Goal: Information Seeking & Learning: Check status

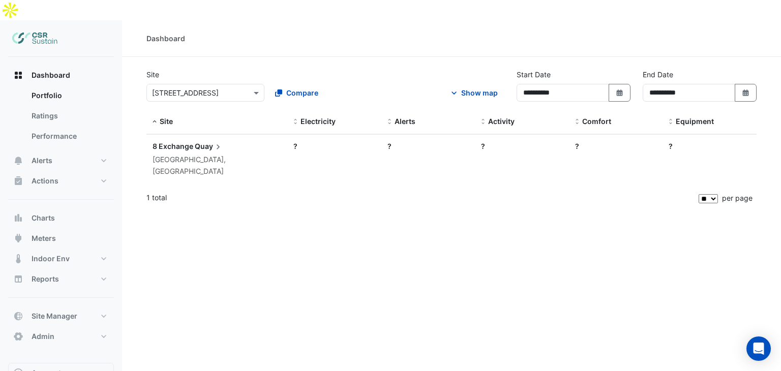
select select "**"
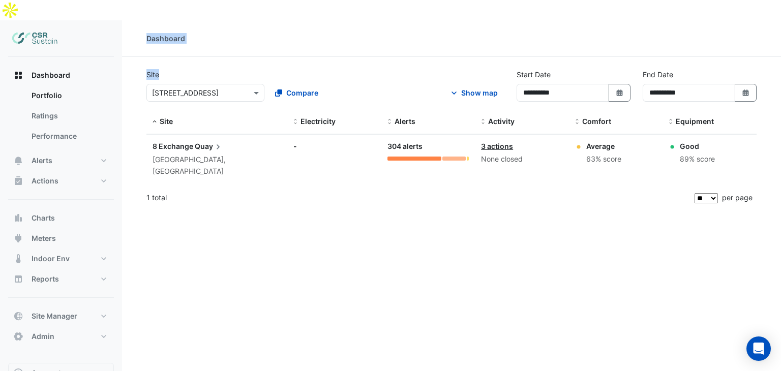
drag, startPoint x: 173, startPoint y: 54, endPoint x: 145, endPoint y: 17, distance: 46.2
click at [145, 20] on div "**********" at bounding box center [451, 205] width 659 height 371
click at [692, 141] on div "Good" at bounding box center [697, 146] width 35 height 11
drag, startPoint x: 614, startPoint y: 133, endPoint x: 597, endPoint y: 129, distance: 16.7
click at [604, 141] on div "Average 63% score" at bounding box center [603, 153] width 35 height 24
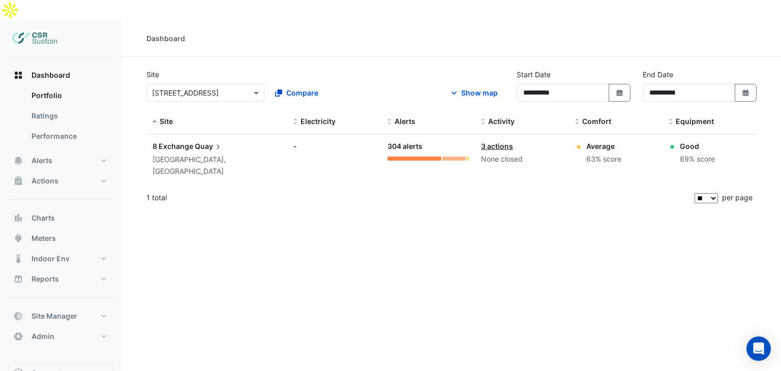
drag, startPoint x: 597, startPoint y: 129, endPoint x: 586, endPoint y: 125, distance: 12.1
click at [596, 141] on div "Average" at bounding box center [603, 146] width 35 height 11
click at [586, 141] on div "Average" at bounding box center [603, 146] width 35 height 11
click at [187, 142] on span "8 Exchange" at bounding box center [173, 146] width 41 height 9
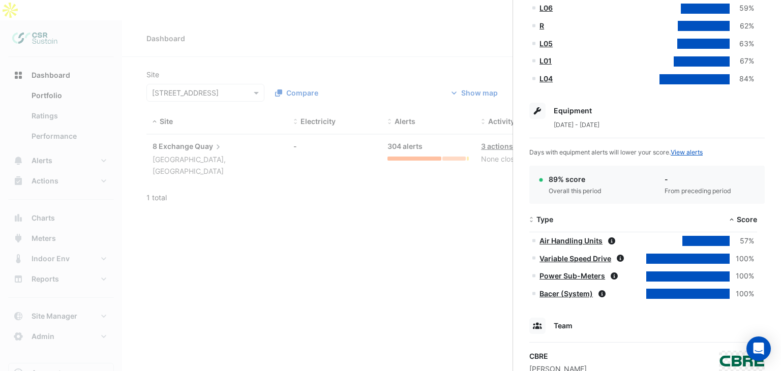
scroll to position [411, 0]
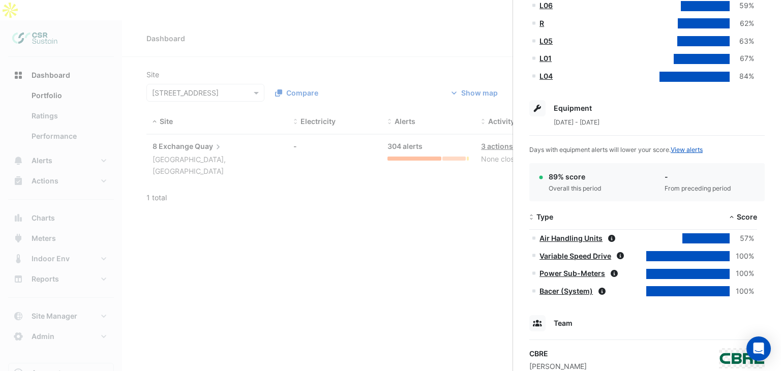
click at [571, 244] on datatable-body-cell "Air Handling Units" at bounding box center [586, 239] width 114 height 18
click at [575, 240] on link "Air Handling Units" at bounding box center [570, 238] width 63 height 9
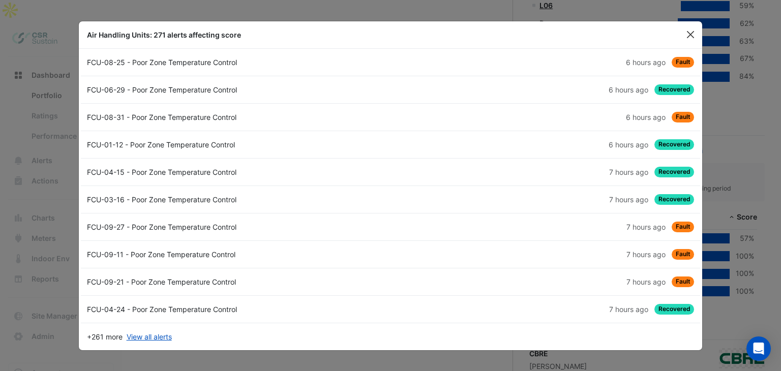
click at [692, 33] on button "Close" at bounding box center [690, 34] width 15 height 15
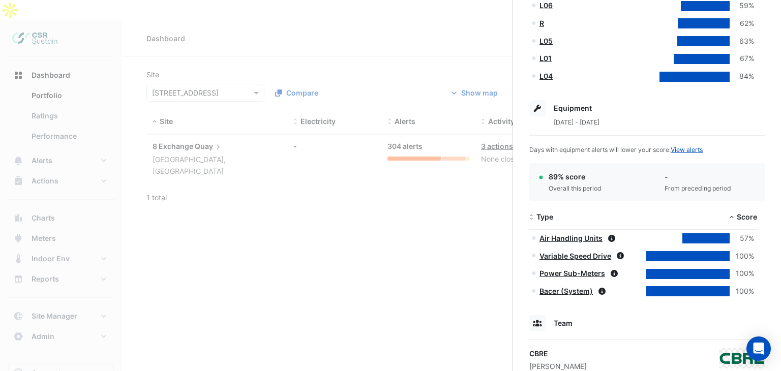
click at [408, 184] on ngb-offcanvas-backdrop at bounding box center [390, 185] width 781 height 371
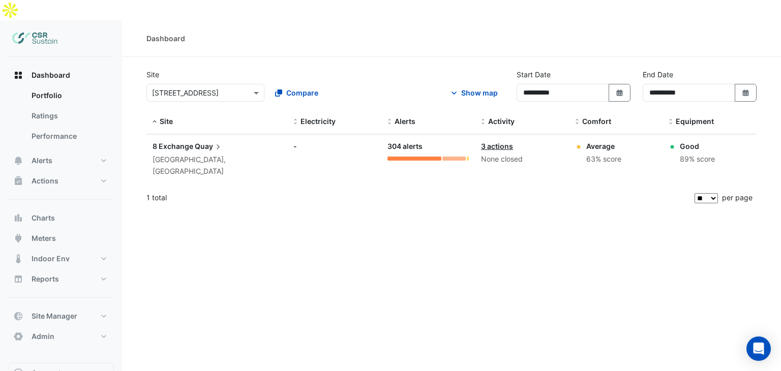
click at [690, 141] on div "Good" at bounding box center [697, 146] width 35 height 11
click at [590, 135] on datatable-body-cell "Comfort: Average 63% score" at bounding box center [616, 159] width 94 height 49
drag, startPoint x: 694, startPoint y: 143, endPoint x: 589, endPoint y: 134, distance: 105.7
click at [590, 135] on div "Site: 8 Exchange Quay [GEOGRAPHIC_DATA], [GEOGRAPHIC_DATA] Electricity: - Alert…" at bounding box center [451, 159] width 610 height 49
click at [583, 141] on div "Average 63% score" at bounding box center [616, 153] width 82 height 24
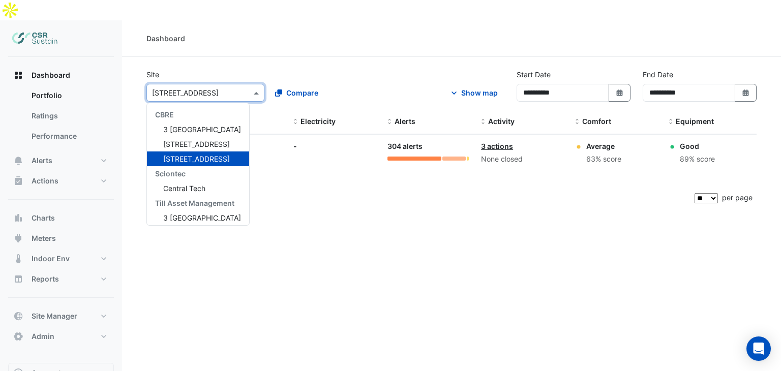
click at [226, 84] on div "× 8 Exchange Quay" at bounding box center [205, 93] width 118 height 18
click at [281, 87] on fa-icon at bounding box center [278, 92] width 7 height 11
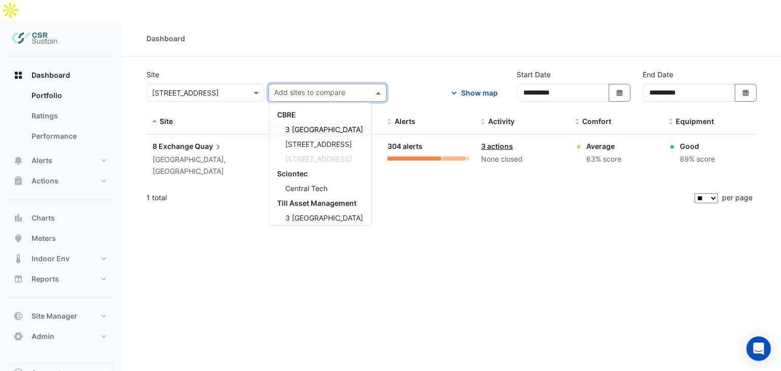
click at [301, 137] on div "[STREET_ADDRESS]" at bounding box center [320, 144] width 102 height 15
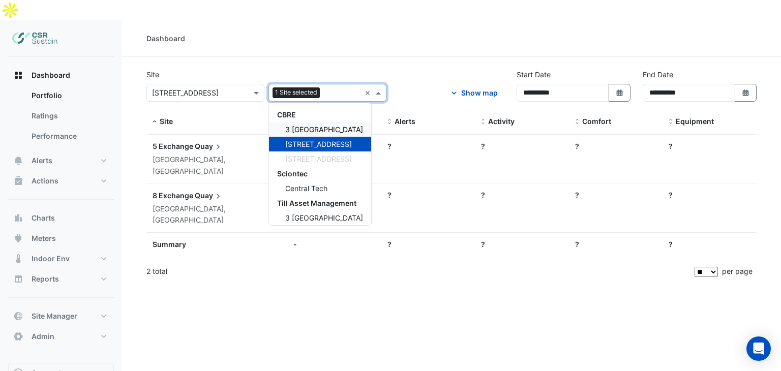
click at [303, 125] on span "3 [GEOGRAPHIC_DATA]" at bounding box center [324, 129] width 78 height 9
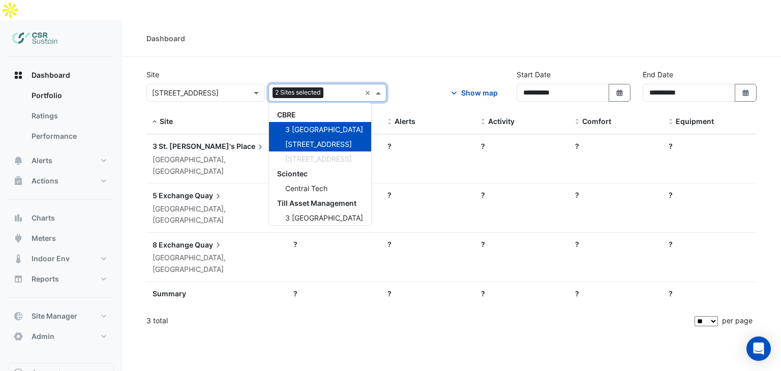
click at [401, 69] on div "**********" at bounding box center [451, 89] width 622 height 41
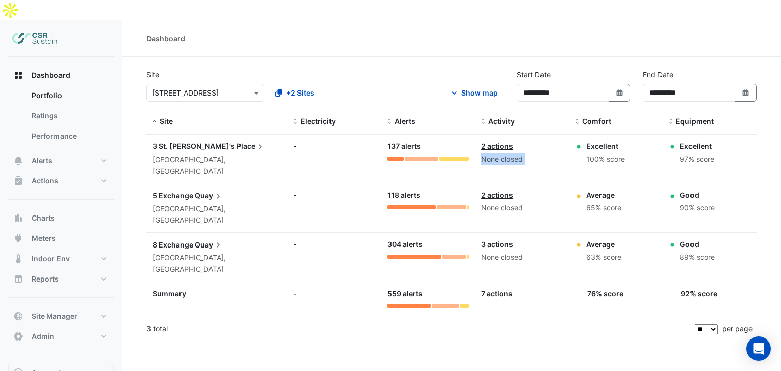
drag, startPoint x: 584, startPoint y: 124, endPoint x: 566, endPoint y: 123, distance: 18.3
click at [566, 135] on div "Site: 3 St. [PERSON_NAME]'s Place [GEOGRAPHIC_DATA], [GEOGRAPHIC_DATA] Electric…" at bounding box center [451, 159] width 610 height 49
click at [609, 154] on div "100% score" at bounding box center [605, 160] width 39 height 12
drag, startPoint x: 625, startPoint y: 140, endPoint x: 580, endPoint y: 123, distance: 48.9
click at [580, 141] on div "Excellent 100% score" at bounding box center [616, 153] width 82 height 24
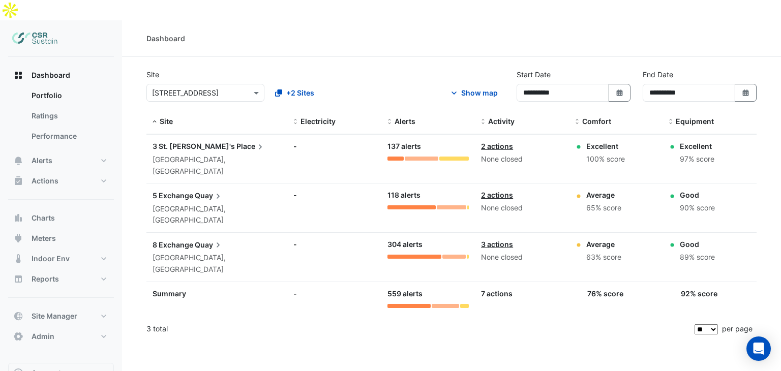
click at [549, 141] on div "2 actions" at bounding box center [522, 146] width 82 height 11
drag, startPoint x: 537, startPoint y: 163, endPoint x: 201, endPoint y: 279, distance: 355.2
click at [225, 303] on div "**********" at bounding box center [451, 205] width 659 height 371
drag, startPoint x: 144, startPoint y: 269, endPoint x: 169, endPoint y: 274, distance: 25.9
click at [169, 274] on section "**********" at bounding box center [451, 199] width 659 height 285
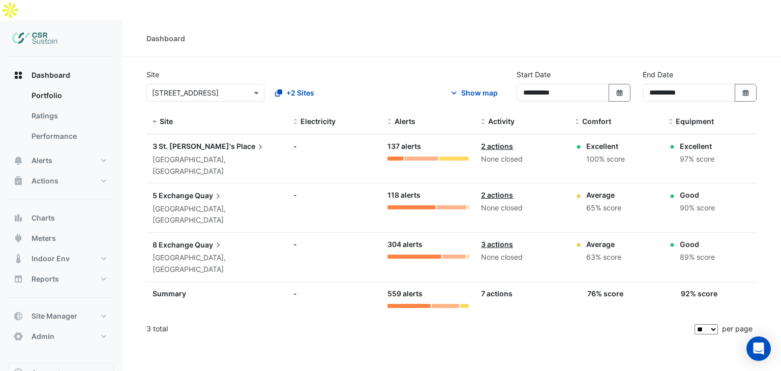
click at [169, 316] on div "3 total" at bounding box center [419, 328] width 546 height 25
drag, startPoint x: 622, startPoint y: 213, endPoint x: 584, endPoint y: 161, distance: 64.0
click at [584, 161] on datatable-scroller "Site: 3 St. [PERSON_NAME]'s Place [GEOGRAPHIC_DATA], [GEOGRAPHIC_DATA] Electric…" at bounding box center [451, 224] width 610 height 180
click at [597, 202] on div "65% score" at bounding box center [603, 208] width 35 height 12
drag, startPoint x: 713, startPoint y: 140, endPoint x: 677, endPoint y: 124, distance: 39.1
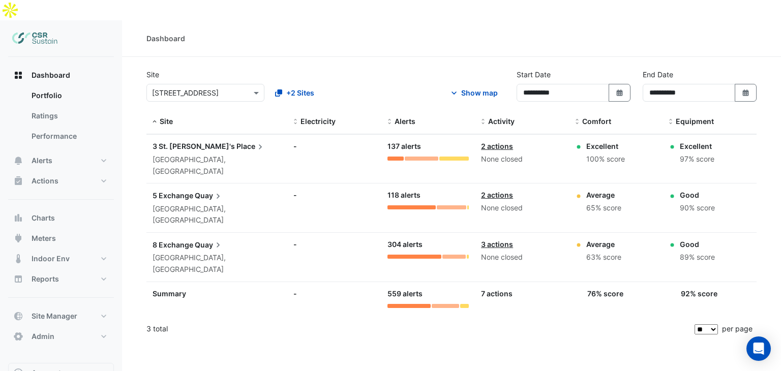
click at [677, 141] on div "Excellent 97% score" at bounding box center [710, 153] width 82 height 24
drag, startPoint x: 623, startPoint y: 141, endPoint x: 585, endPoint y: 123, distance: 42.3
click at [585, 141] on div "Excellent 100% score" at bounding box center [616, 153] width 82 height 24
drag, startPoint x: 585, startPoint y: 123, endPoint x: 621, endPoint y: 135, distance: 37.6
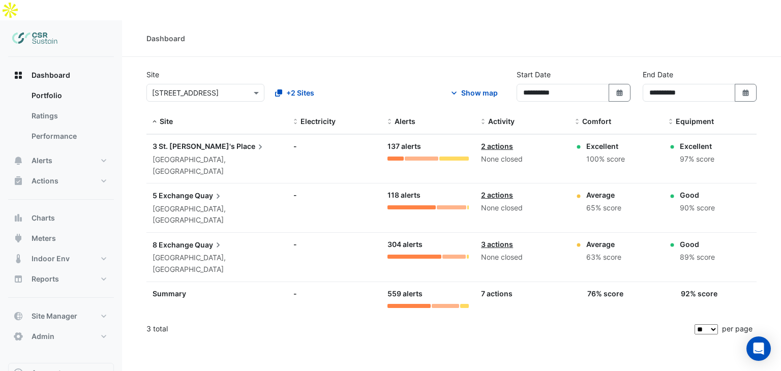
click at [621, 141] on div "Excellent 100% score" at bounding box center [616, 153] width 82 height 24
drag, startPoint x: 696, startPoint y: 139, endPoint x: 712, endPoint y: 138, distance: 16.8
click at [698, 154] on div "97% score" at bounding box center [697, 160] width 35 height 12
drag, startPoint x: 712, startPoint y: 138, endPoint x: 677, endPoint y: 123, distance: 38.7
click at [677, 141] on div "Excellent 97% score" at bounding box center [710, 153] width 82 height 24
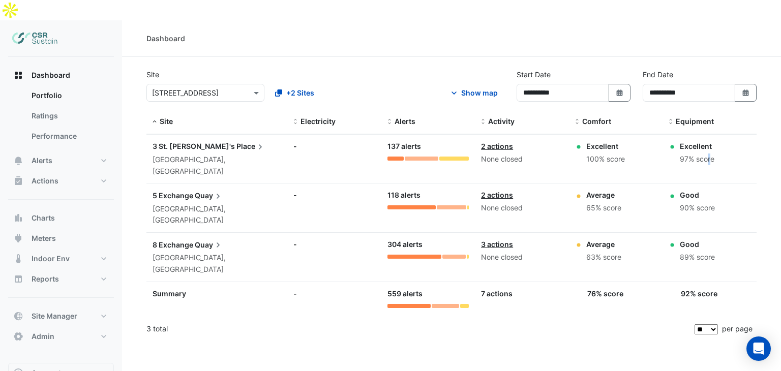
click at [683, 141] on div "Excellent" at bounding box center [697, 146] width 35 height 11
drag, startPoint x: 679, startPoint y: 158, endPoint x: 702, endPoint y: 173, distance: 26.8
click at [702, 190] on div "Good 90% score" at bounding box center [710, 202] width 82 height 24
drag, startPoint x: 719, startPoint y: 212, endPoint x: 697, endPoint y: 206, distance: 23.7
click at [677, 239] on div "Good 89% score" at bounding box center [710, 251] width 82 height 24
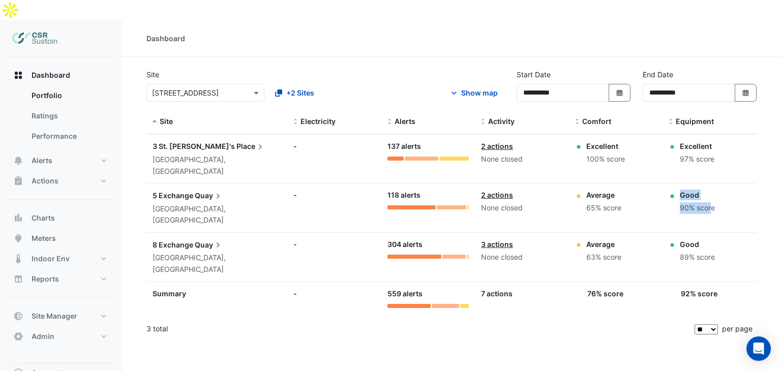
click at [697, 239] on div "Good 89% score" at bounding box center [697, 251] width 35 height 24
drag, startPoint x: 629, startPoint y: 213, endPoint x: 583, endPoint y: 197, distance: 49.0
click at [583, 239] on div "Average 63% score" at bounding box center [616, 251] width 82 height 24
drag, startPoint x: 628, startPoint y: 174, endPoint x: 584, endPoint y: 161, distance: 46.7
click at [584, 190] on div "Average 65% score" at bounding box center [616, 202] width 82 height 24
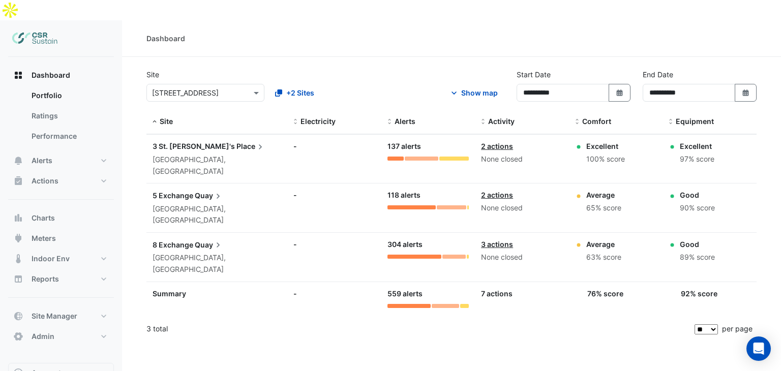
click at [594, 190] on div "Average" at bounding box center [603, 195] width 35 height 11
drag, startPoint x: 583, startPoint y: 160, endPoint x: 588, endPoint y: 161, distance: 5.2
click at [588, 190] on div "Average 65% score" at bounding box center [616, 202] width 82 height 24
click at [401, 205] on div at bounding box center [411, 207] width 49 height 4
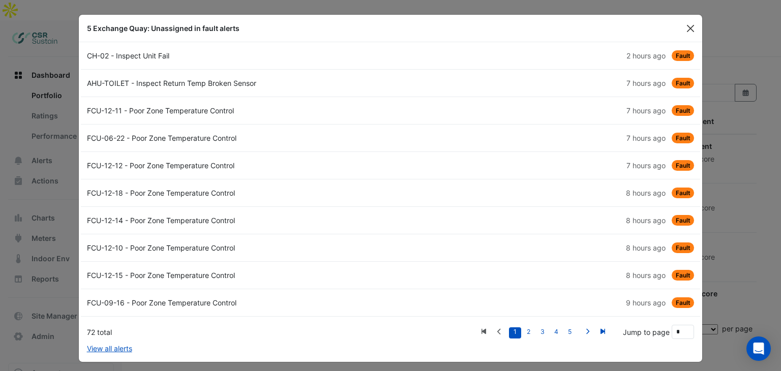
click at [684, 34] on button "Close" at bounding box center [690, 28] width 15 height 15
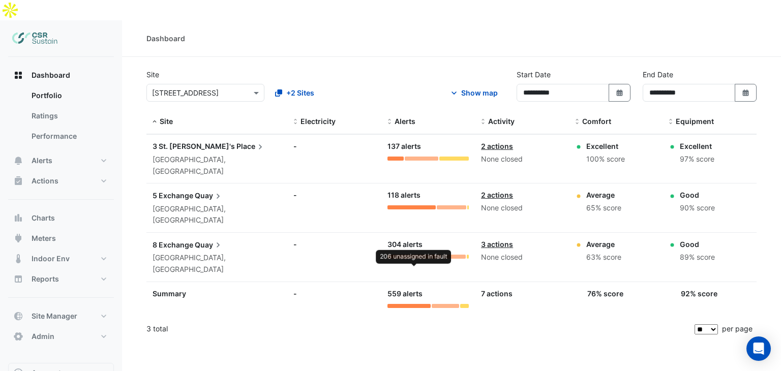
click at [411, 255] on div at bounding box center [414, 257] width 54 height 4
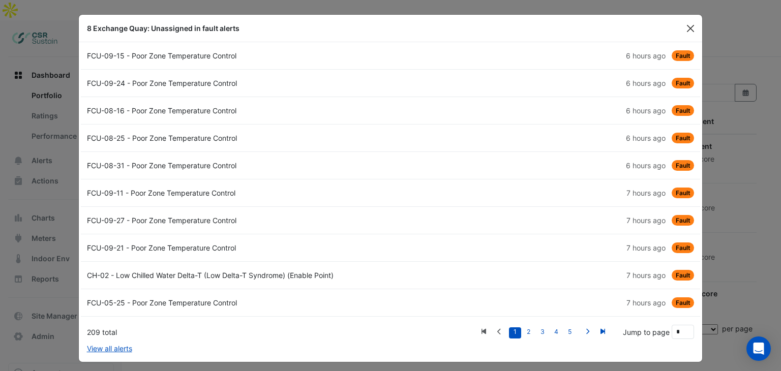
click at [685, 32] on button "Close" at bounding box center [690, 28] width 15 height 15
